Goal: Book appointment/travel/reservation

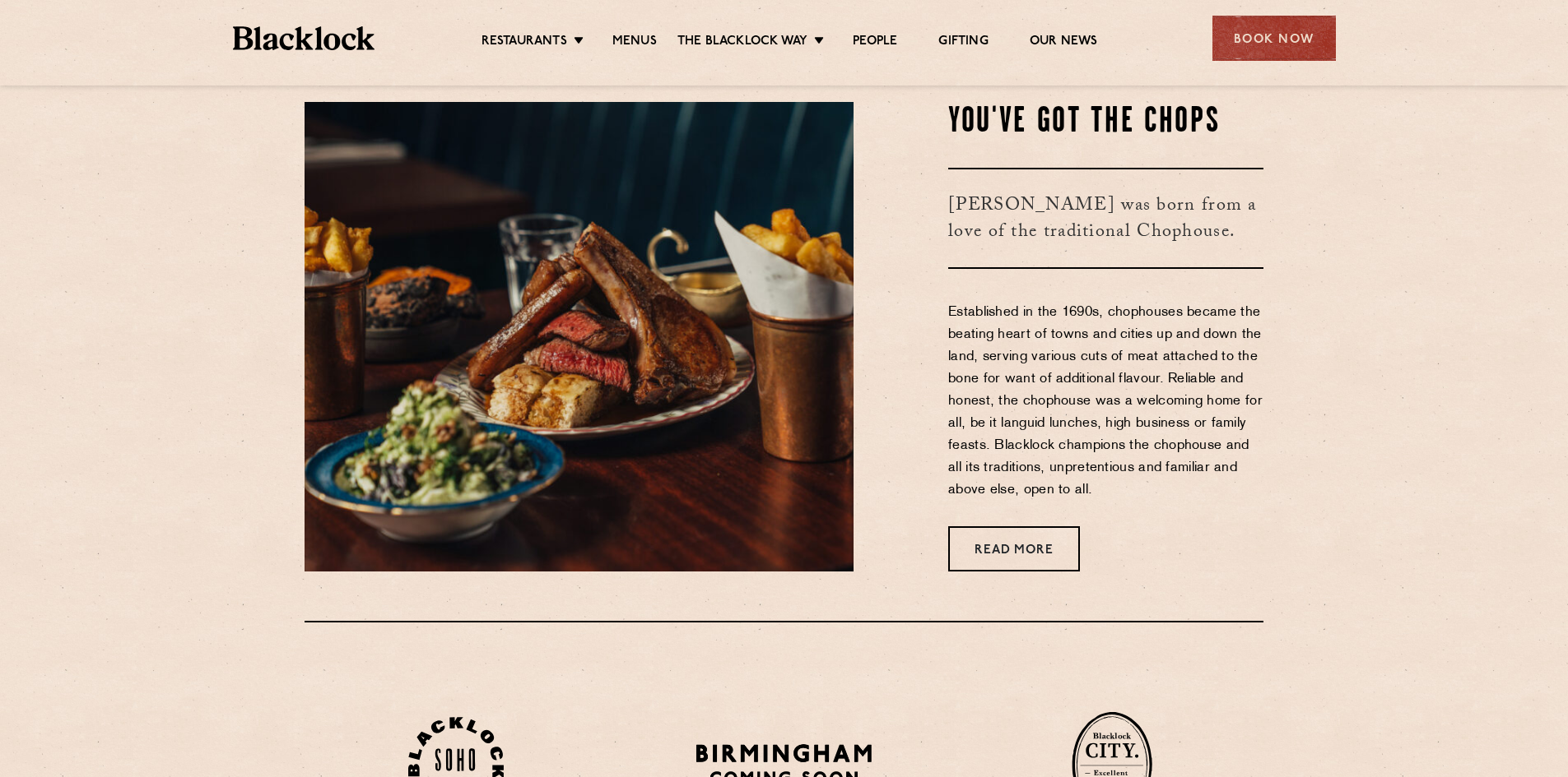
scroll to position [720, 0]
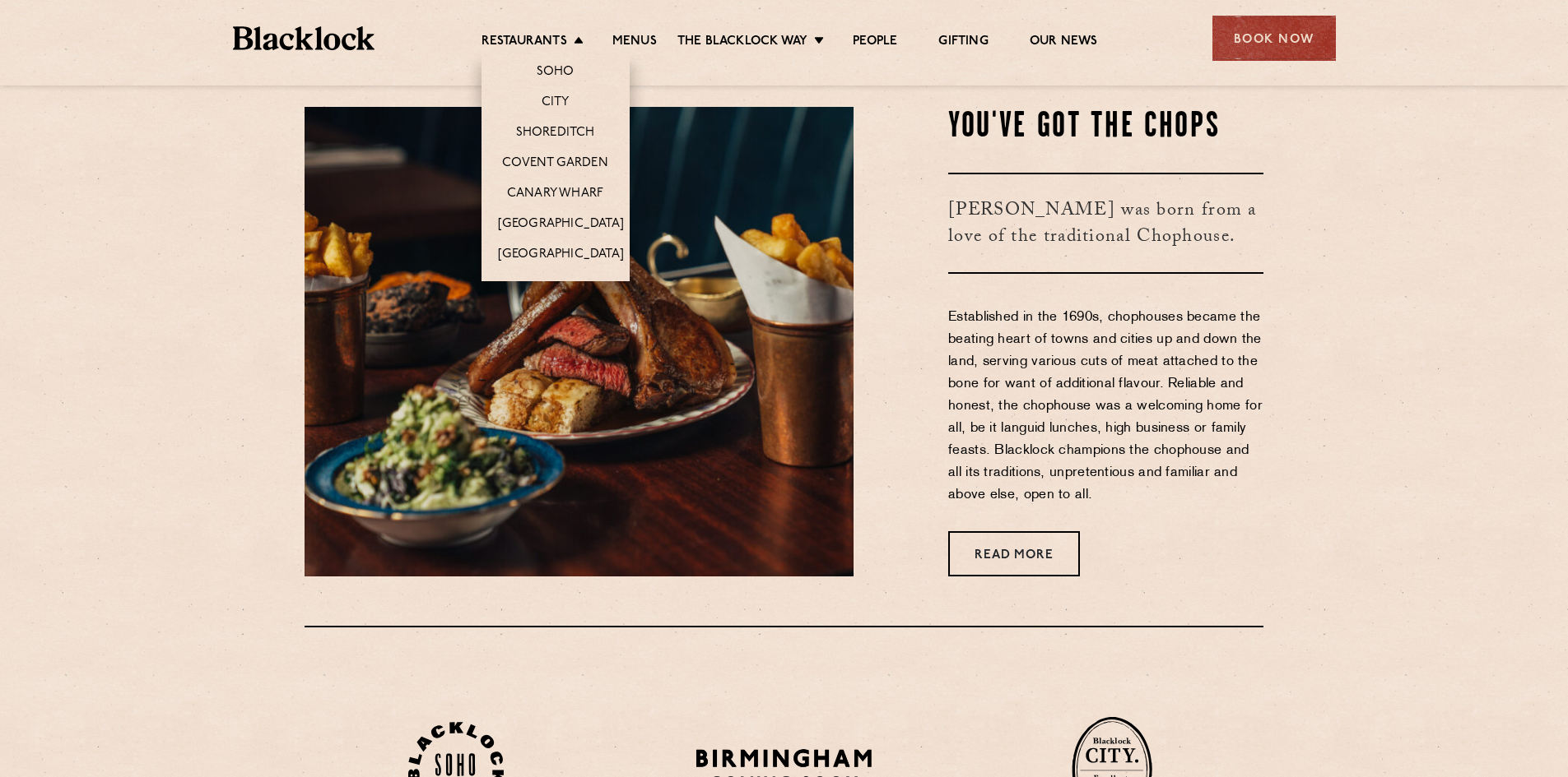
click at [549, 123] on li "Shoreditch" at bounding box center [555, 131] width 148 height 31
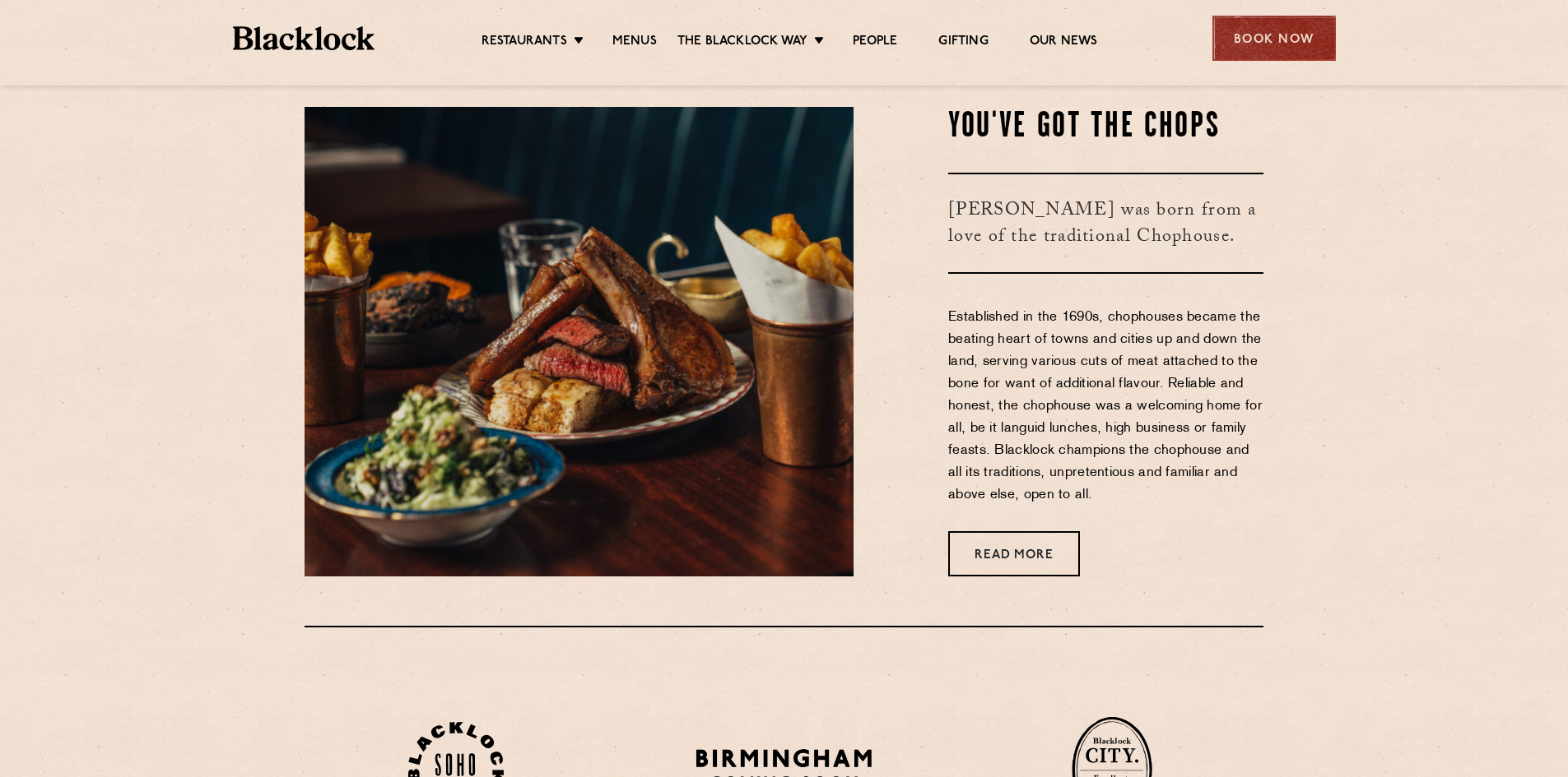
click at [1274, 39] on div "Book Now" at bounding box center [1274, 38] width 123 height 45
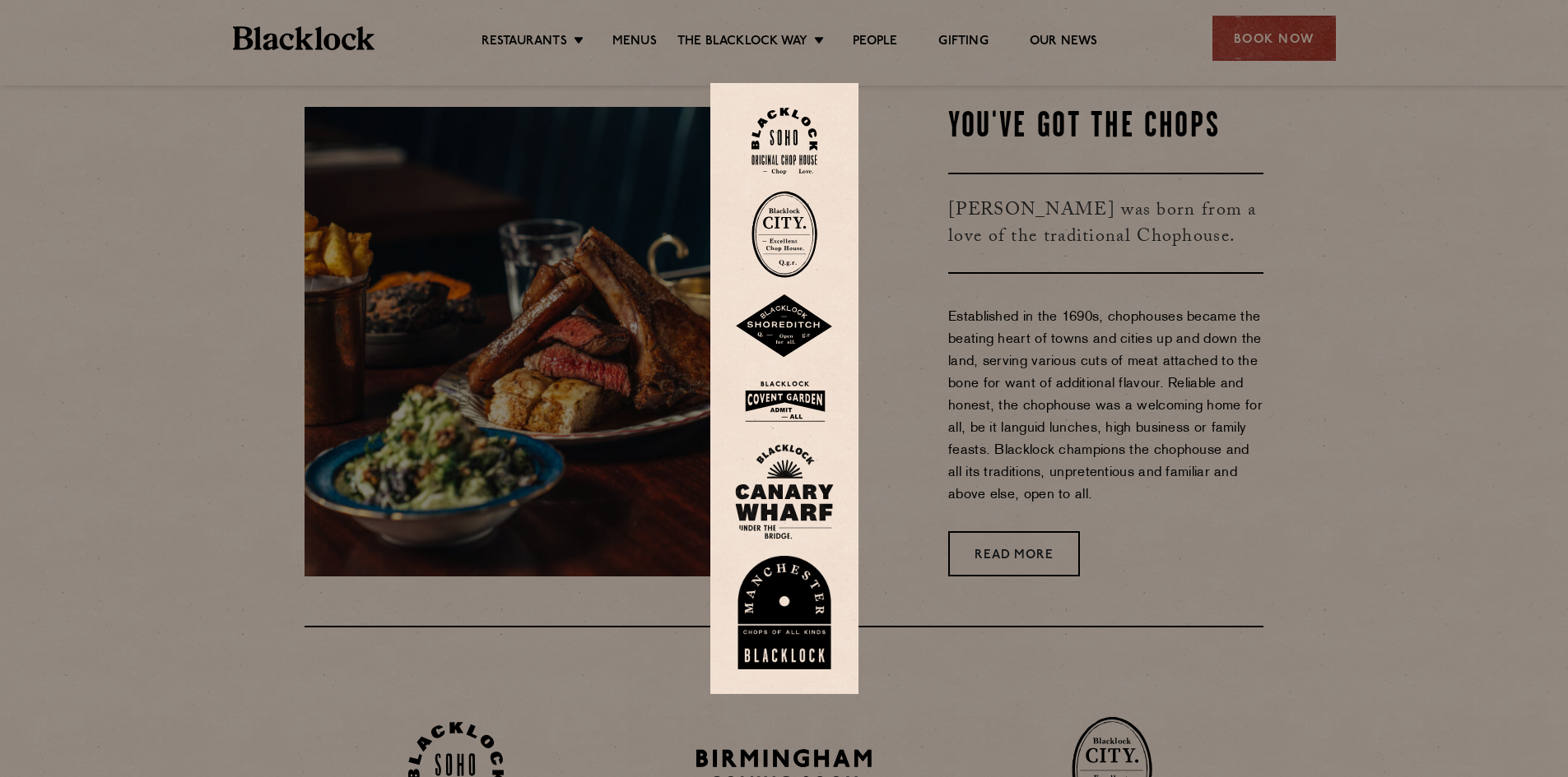
click at [1265, 37] on div at bounding box center [784, 388] width 1568 height 777
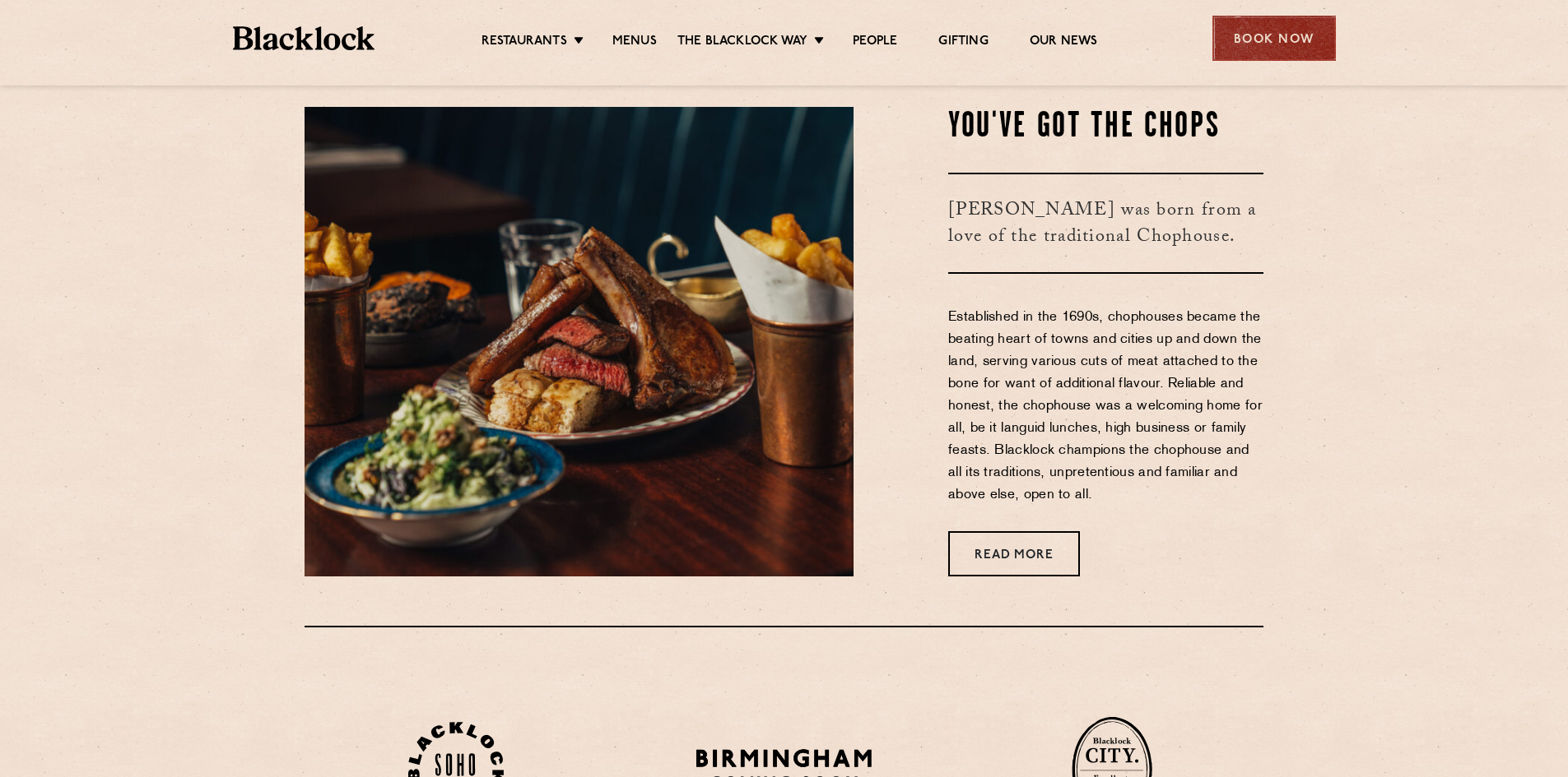
click at [1253, 28] on div "Book Now" at bounding box center [1274, 38] width 123 height 45
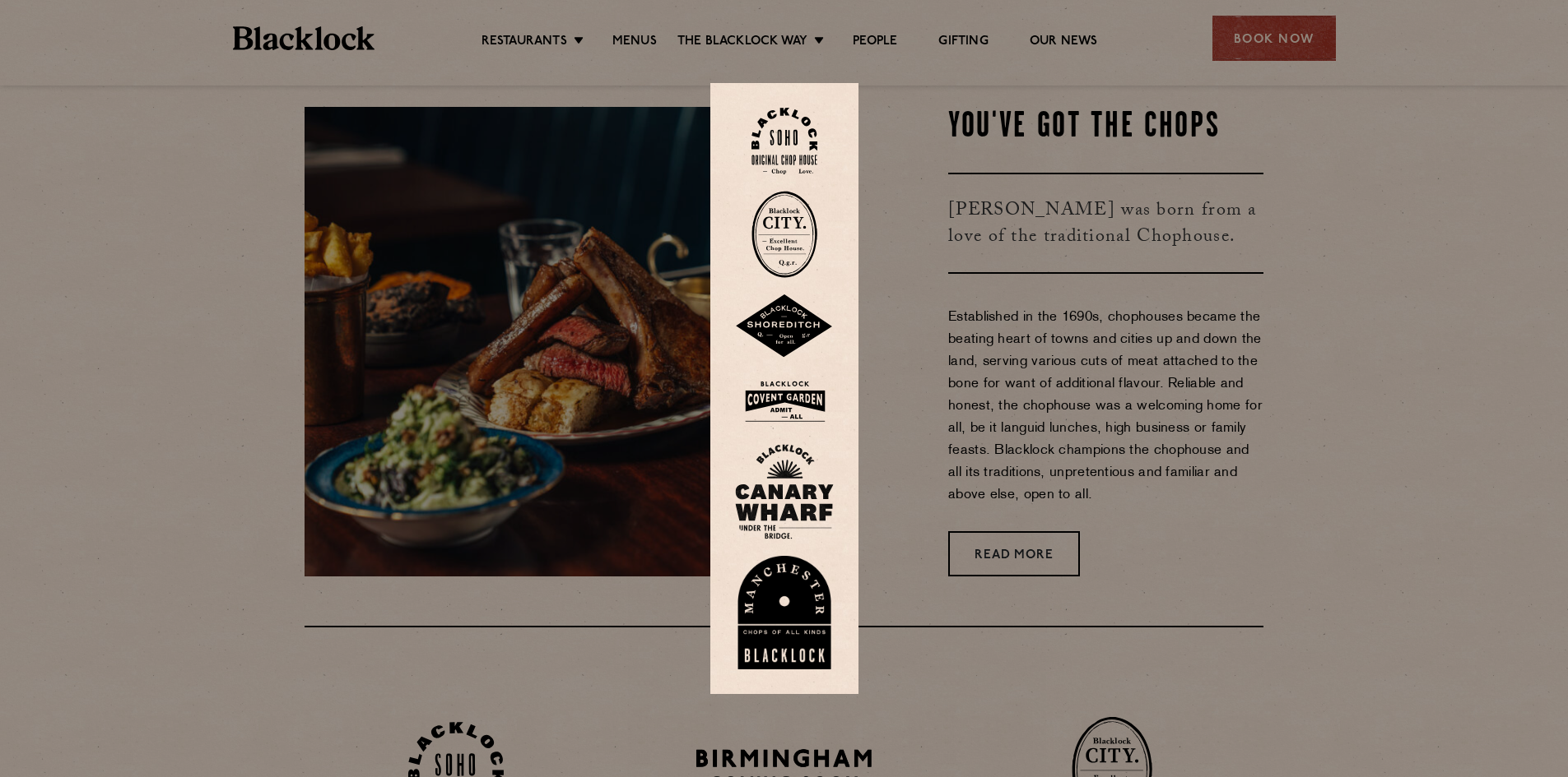
click at [768, 319] on img at bounding box center [784, 326] width 99 height 64
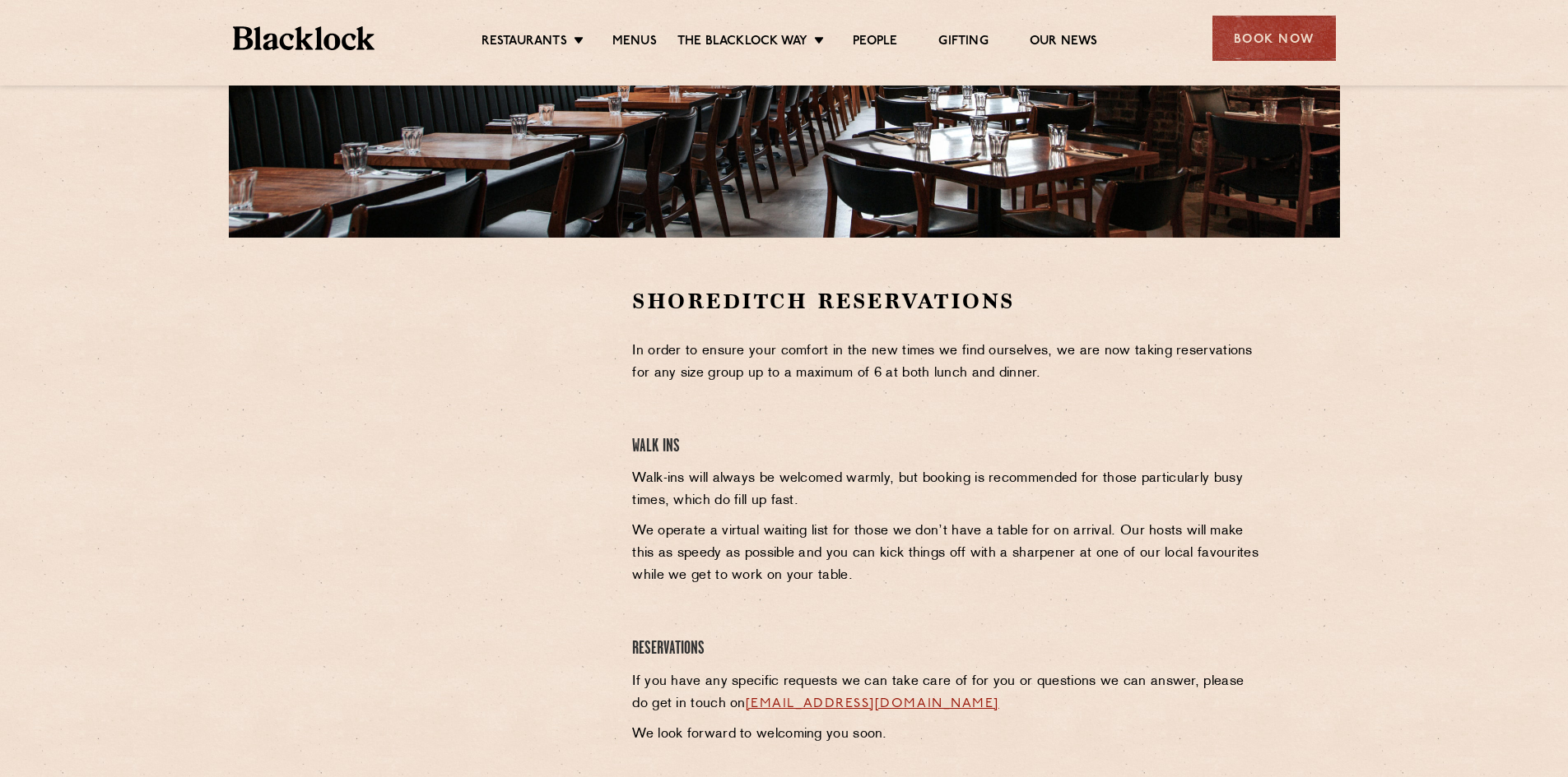
scroll to position [329, 0]
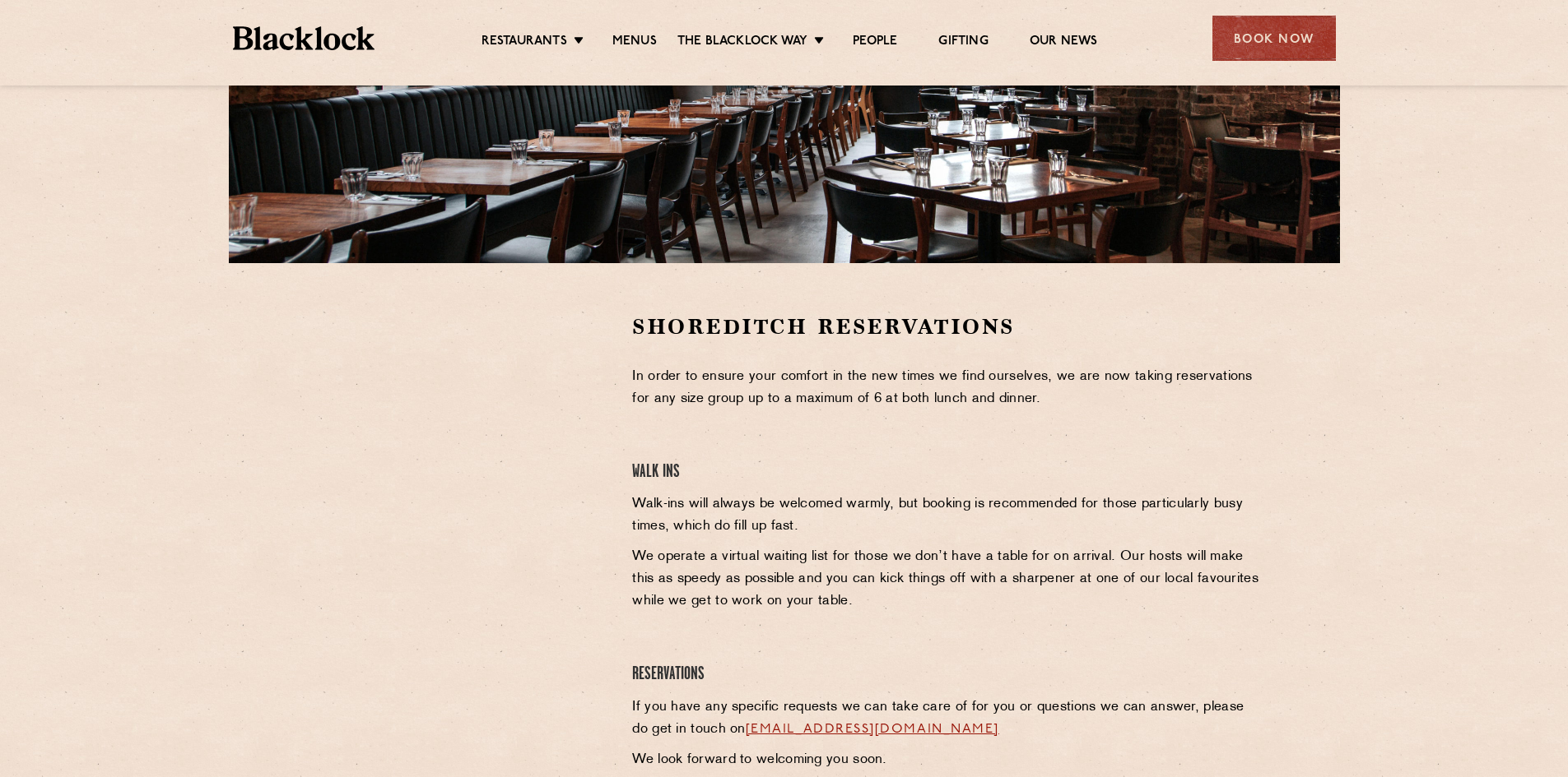
click at [357, 434] on div at bounding box center [456, 437] width 303 height 248
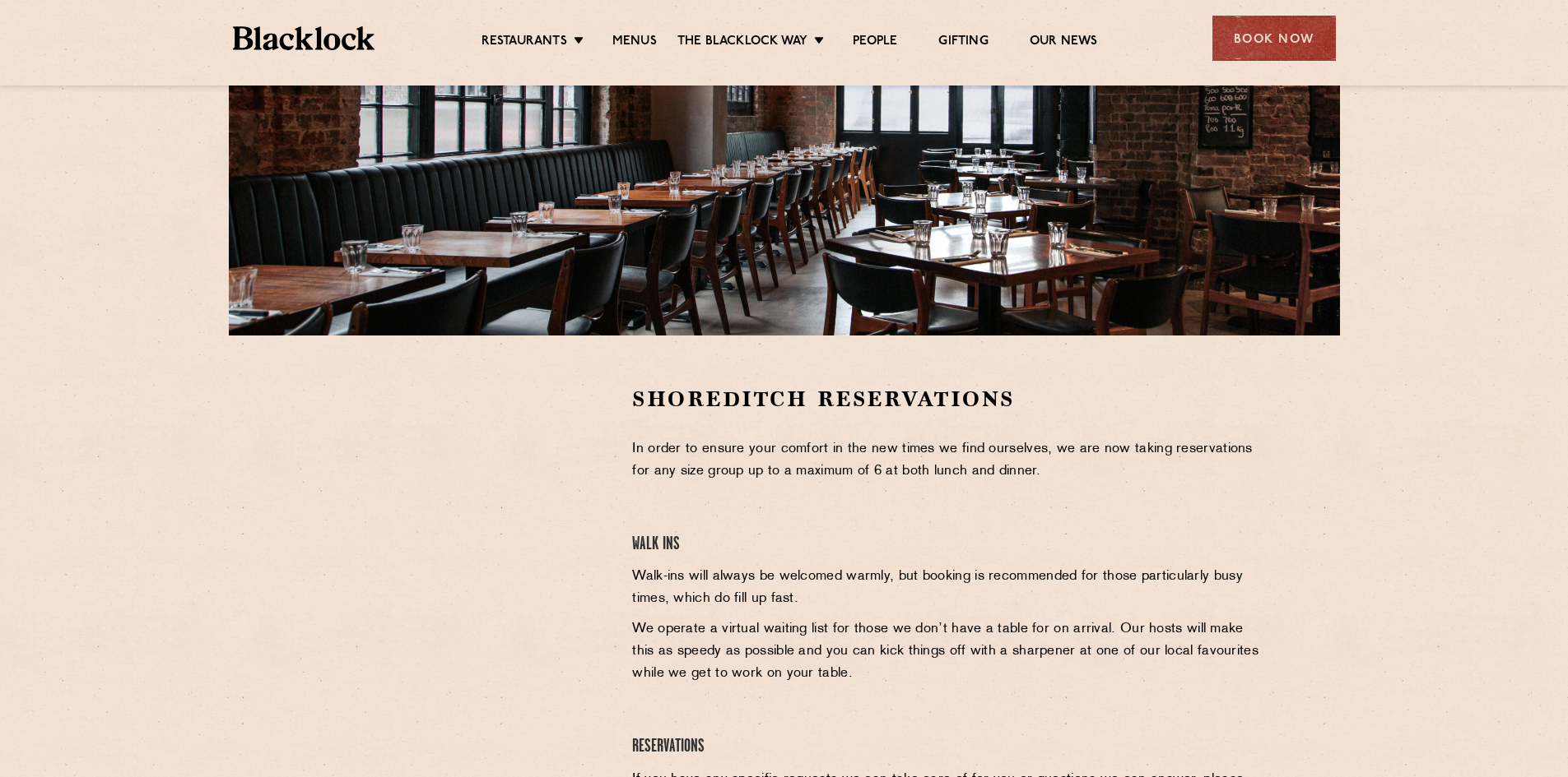
scroll to position [0, 0]
